Goal: Browse casually

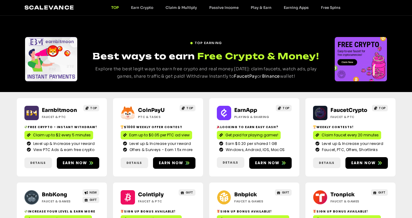
click at [11, 49] on link "Click Me" at bounding box center [11, 47] width 22 height 11
click at [11, 45] on link "Clicked!" at bounding box center [10, 47] width 20 height 11
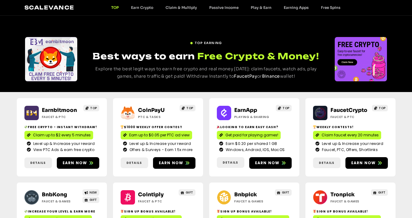
click at [11, 92] on div "Earnbitmoon Faucet & PTC TOP Free crypto - Instant withdraw! Claim up to $2 eve…" at bounding box center [206, 179] width 412 height 175
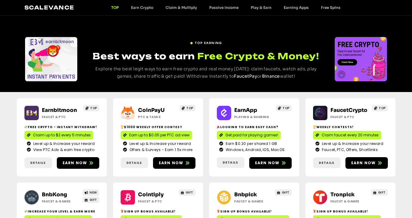
click at [11, 148] on div "Earnbitmoon Faucet & PTC TOP Free crypto - Instant withdraw! Claim up to $2 eve…" at bounding box center [206, 179] width 412 height 175
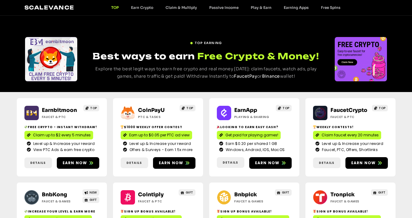
click at [11, 119] on div "Earnbitmoon Faucet & PTC TOP Free crypto - Instant withdraw! Claim up to $2 eve…" at bounding box center [206, 179] width 412 height 175
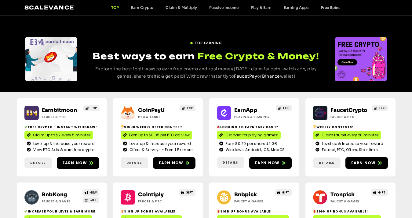
click at [11, 115] on div "Earnbitmoon Faucet & PTC TOP Free crypto - Instant withdraw! Claim up to $2 eve…" at bounding box center [206, 179] width 412 height 175
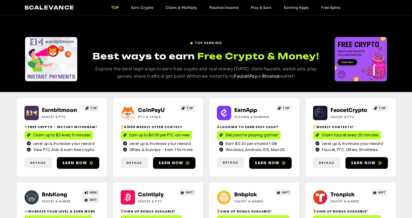
click at [11, 93] on div "Earnbitmoon Faucet & PTC TOP Free crypto - Instant withdraw! Claim up to $2 eve…" at bounding box center [206, 179] width 412 height 175
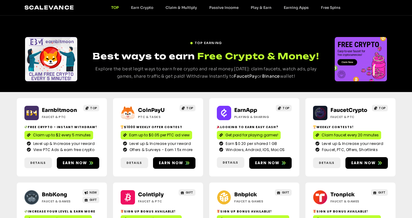
click at [11, 99] on div "Earnbitmoon Faucet & PTC TOP Free crypto - Instant withdraw! Claim up to $2 eve…" at bounding box center [206, 179] width 412 height 175
click at [11, 44] on link "Clicked!" at bounding box center [10, 47] width 20 height 11
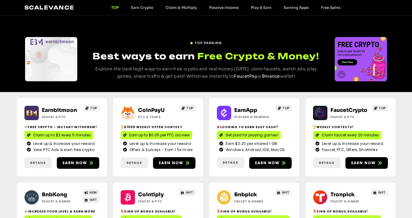
click at [11, 126] on div "Earnbitmoon Faucet & PTC TOP Free crypto - Instant withdraw! Claim up to $2 eve…" at bounding box center [206, 179] width 412 height 175
click at [11, 134] on div "Earnbitmoon Faucet & PTC TOP Free crypto - Instant withdraw! Claim up to $2 eve…" at bounding box center [206, 179] width 412 height 175
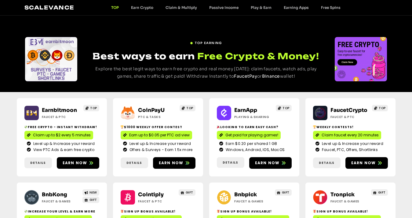
click at [11, 125] on div "Earnbitmoon Faucet & PTC TOP Free crypto - Instant withdraw! Claim up to $2 eve…" at bounding box center [206, 179] width 412 height 175
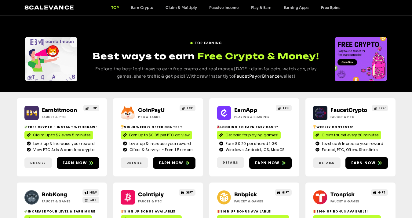
click at [11, 47] on link "Clicked!" at bounding box center [10, 47] width 20 height 11
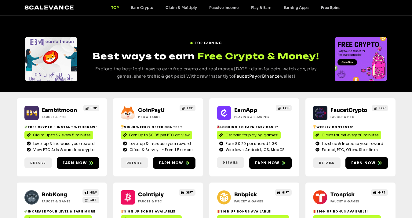
click at [11, 46] on link "Clicked!" at bounding box center [10, 47] width 20 height 11
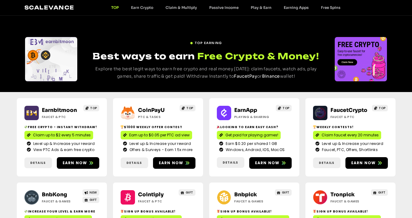
click at [11, 92] on div "Earnbitmoon Faucet & PTC TOP Free crypto - Instant withdraw! Claim up to $2 eve…" at bounding box center [206, 179] width 412 height 175
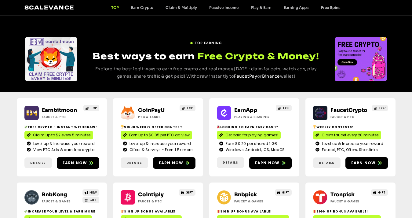
click at [11, 112] on div "Earnbitmoon Faucet & PTC TOP Free crypto - Instant withdraw! Claim up to $2 eve…" at bounding box center [206, 179] width 412 height 175
click at [11, 190] on div "Earnbitmoon Faucet & PTC TOP Free crypto - Instant withdraw! Claim up to $2 eve…" at bounding box center [206, 179] width 412 height 175
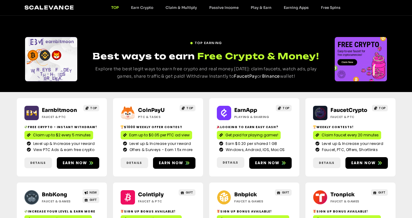
click at [11, 49] on link "Clicked!" at bounding box center [10, 47] width 20 height 11
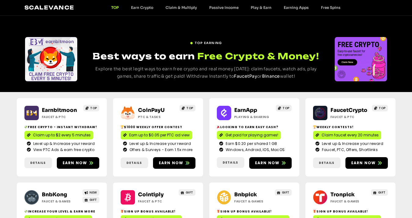
click at [11, 114] on div "Earnbitmoon Faucet & PTC TOP Free crypto - Instant withdraw! Claim up to $2 eve…" at bounding box center [206, 179] width 412 height 175
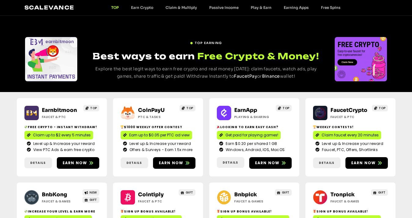
click at [11, 47] on link "Clicked!" at bounding box center [10, 47] width 20 height 11
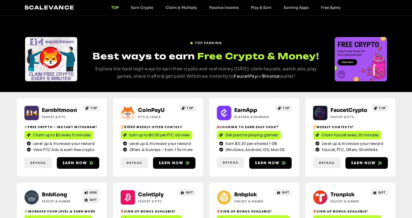
click at [11, 92] on div "Earnbitmoon Faucet & PTC TOP Free crypto - Instant withdraw! Claim up to $2 eve…" at bounding box center [206, 179] width 412 height 175
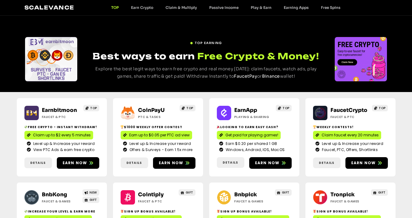
click at [11, 48] on link "Clicked!" at bounding box center [10, 47] width 20 height 11
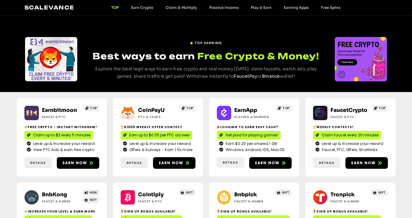
scroll to position [73, 0]
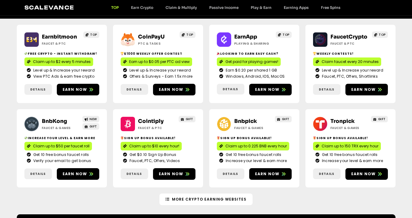
click at [11, 99] on link "Click Me" at bounding box center [11, 98] width 22 height 11
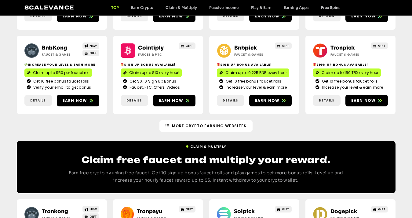
click at [11, 100] on link "Click Me" at bounding box center [11, 100] width 22 height 11
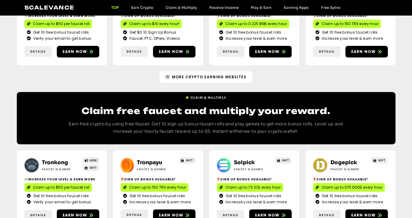
click at [11, 97] on link "Click Me" at bounding box center [11, 96] width 22 height 11
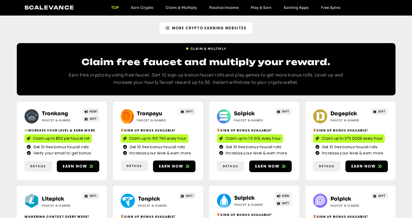
click at [11, 135] on link "Click Me" at bounding box center [11, 134] width 22 height 11
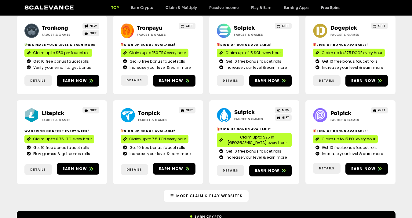
click at [11, 87] on link "Click Me" at bounding box center [11, 86] width 22 height 11
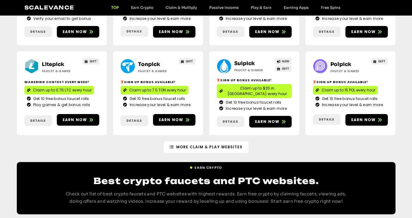
scroll to position [695, 0]
